Goal: Navigation & Orientation: Find specific page/section

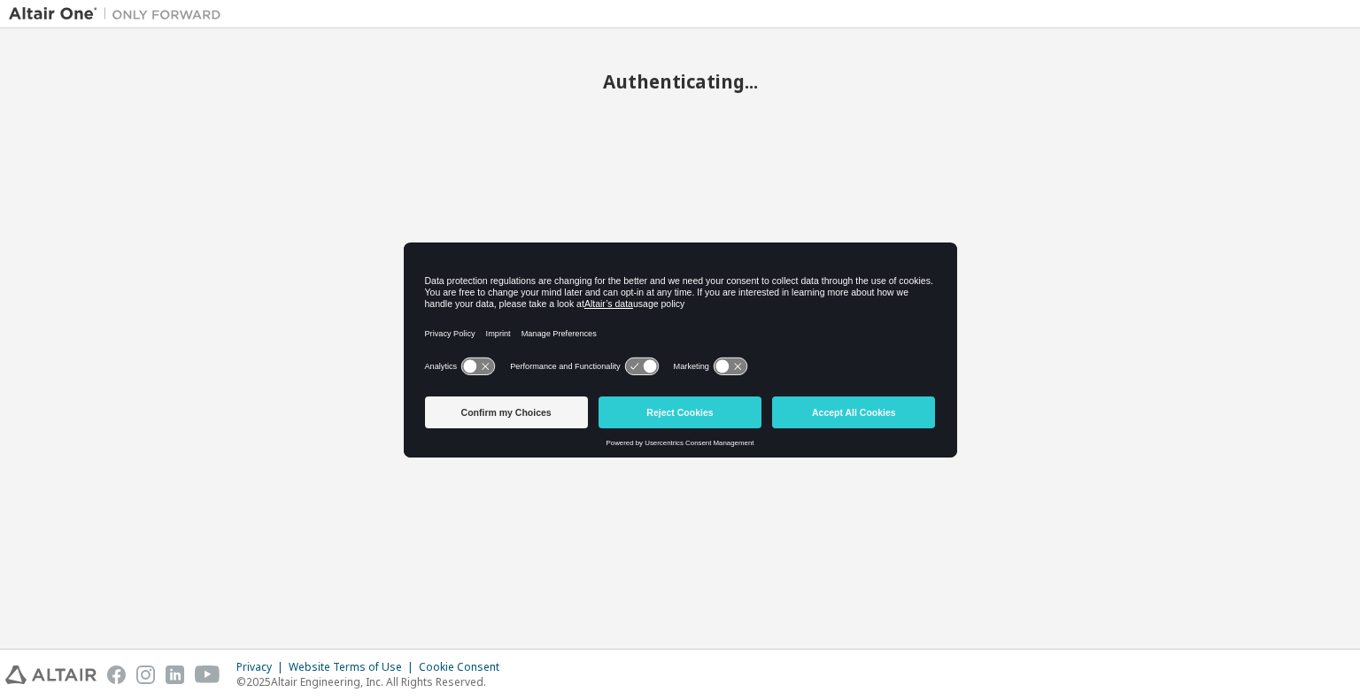
click at [829, 406] on button "Accept All Cookies" at bounding box center [853, 413] width 163 height 32
